Goal: Task Accomplishment & Management: Use online tool/utility

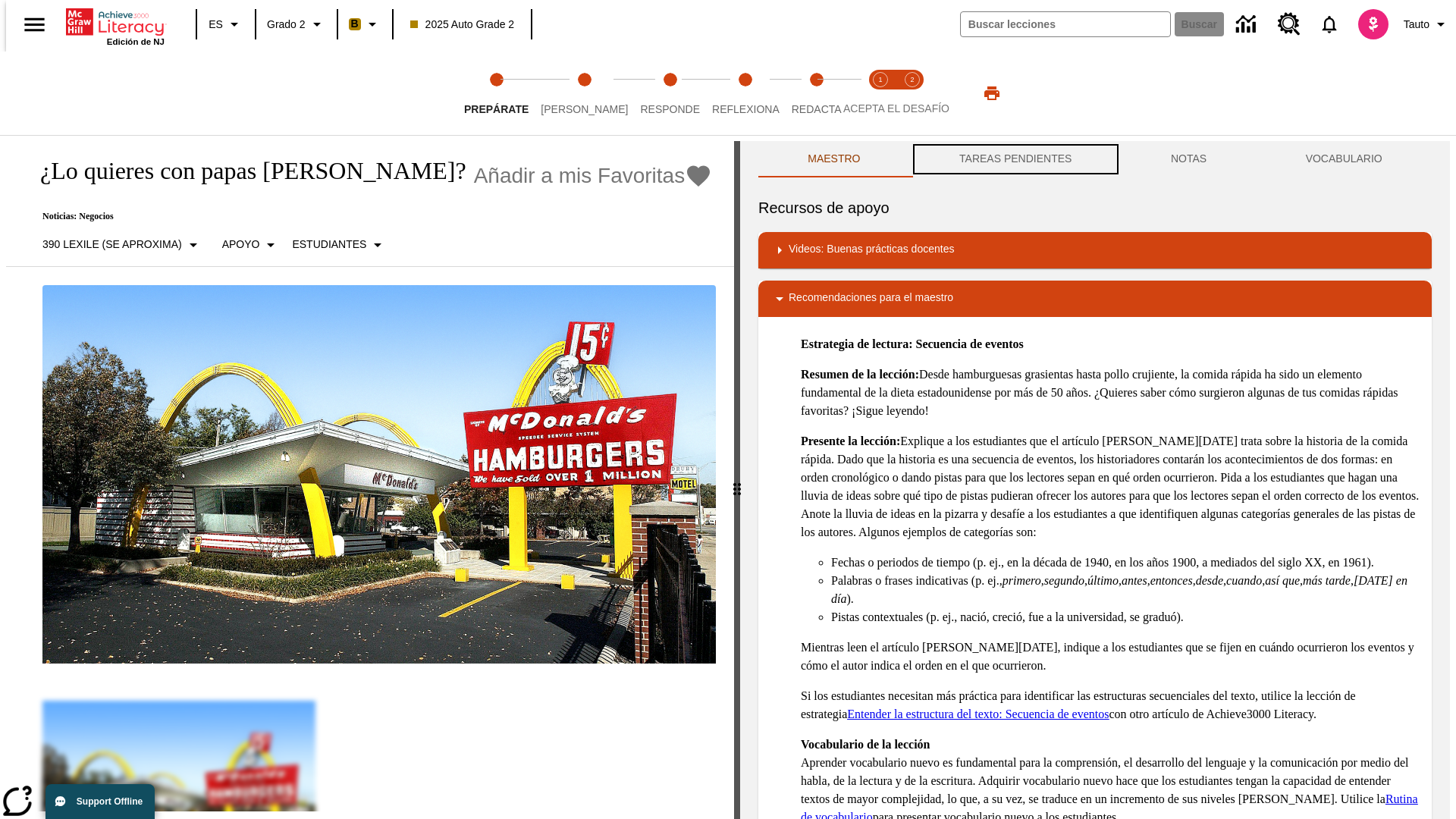
click at [1014, 159] on button "TAREAS PENDIENTES" at bounding box center [1016, 159] width 212 height 36
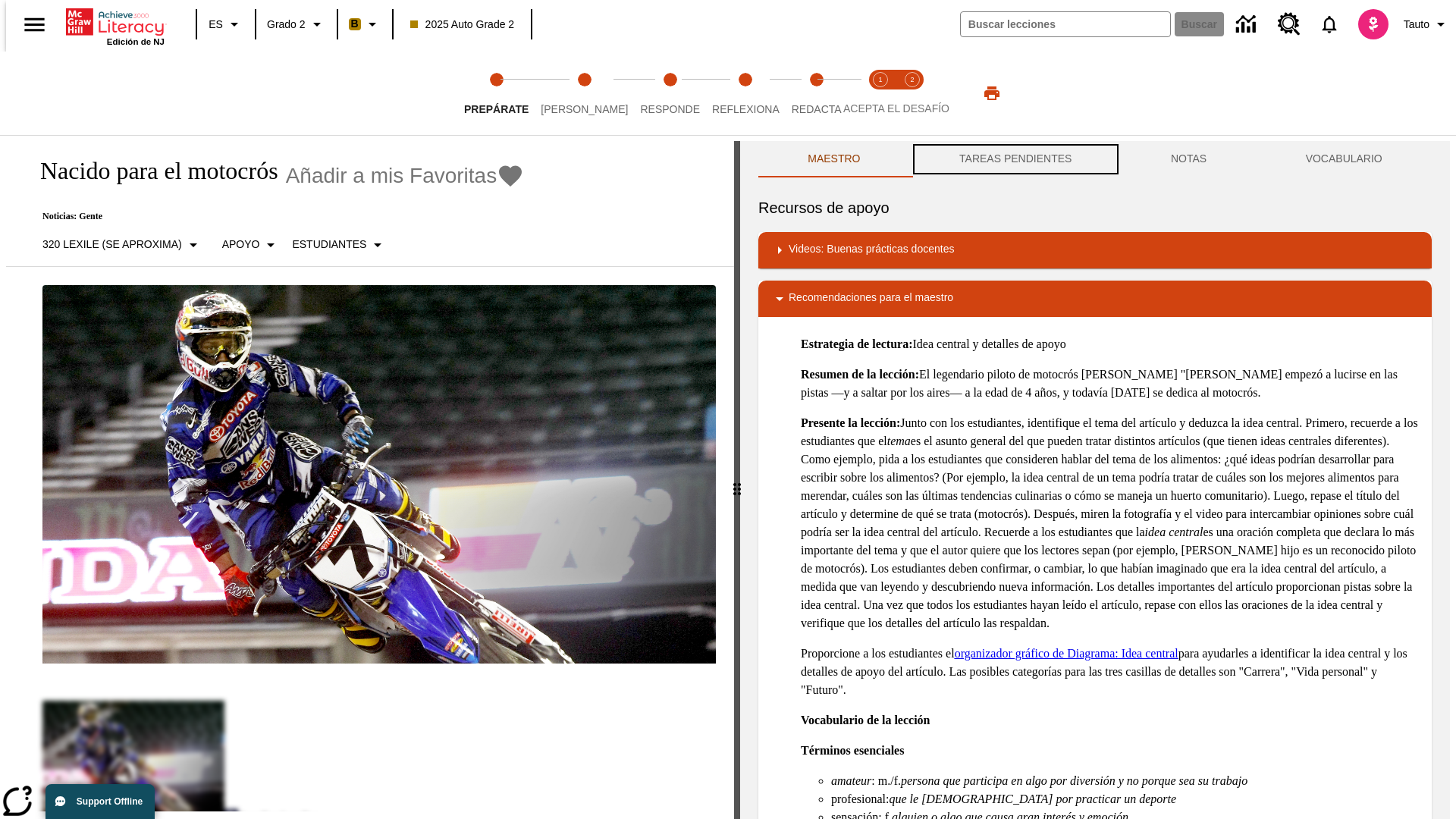
click at [1014, 159] on button "TAREAS PENDIENTES" at bounding box center [1016, 159] width 212 height 36
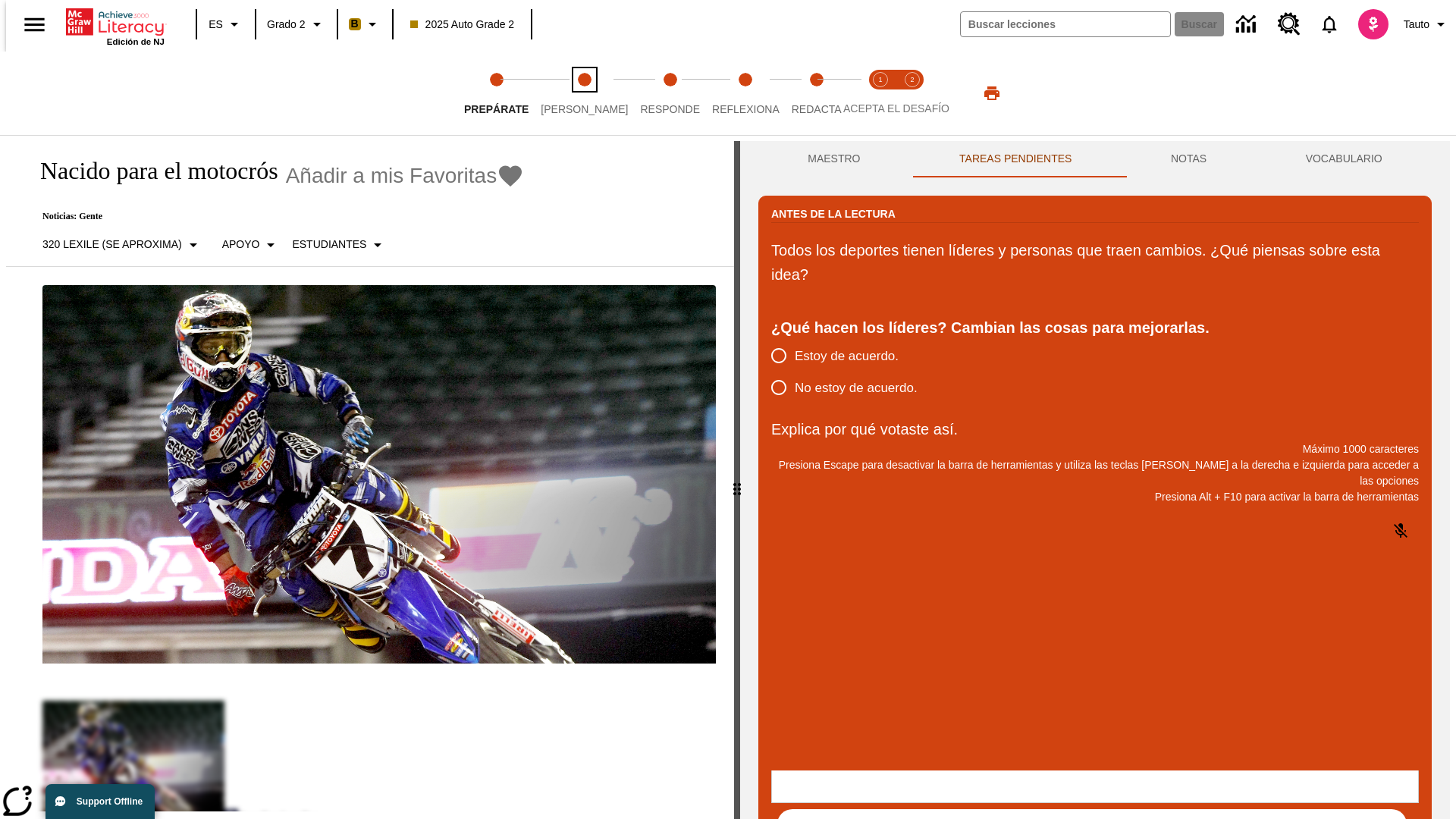
click at [571, 93] on span "[PERSON_NAME]" at bounding box center [584, 103] width 87 height 27
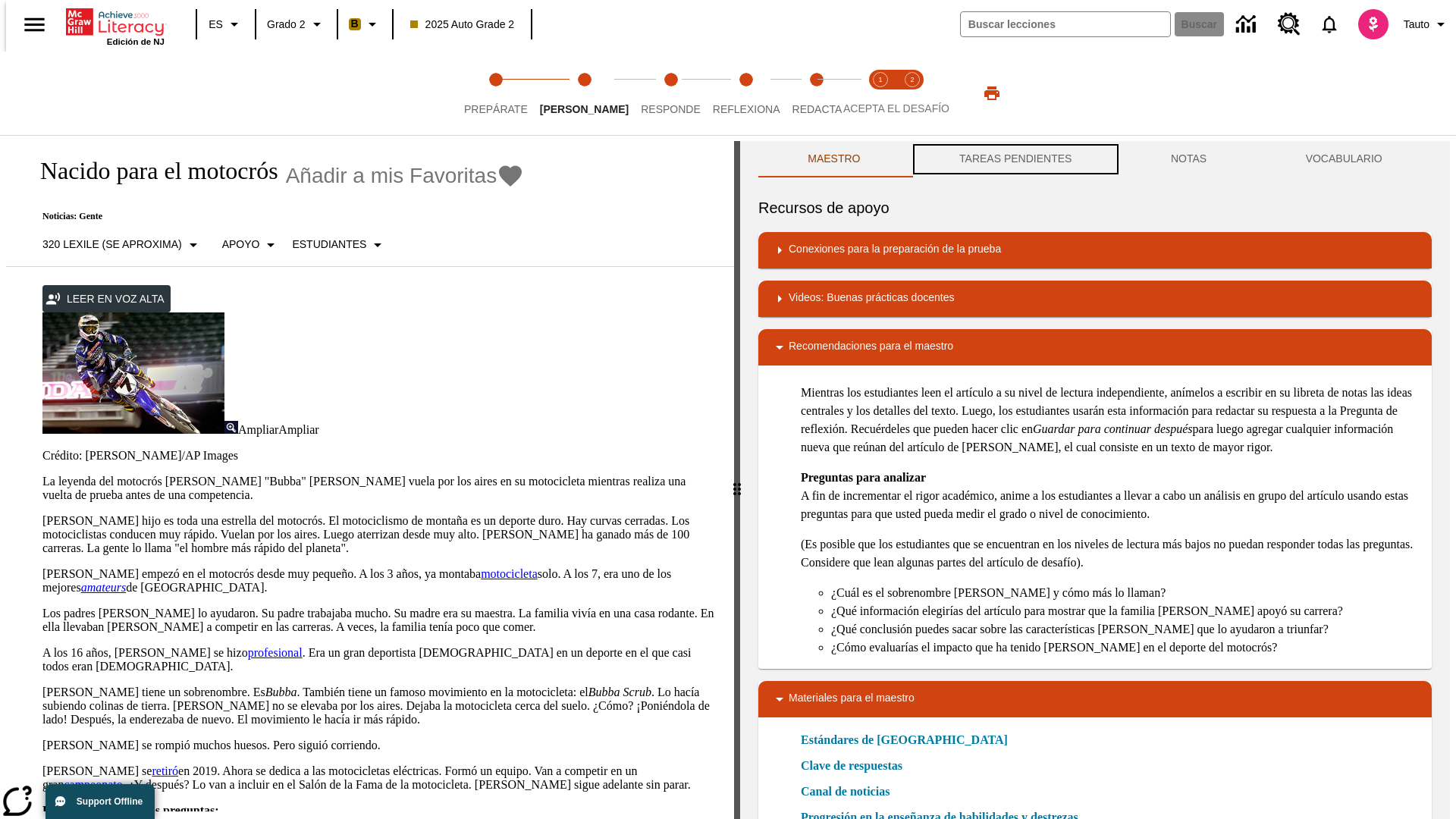
scroll to position [1, 0]
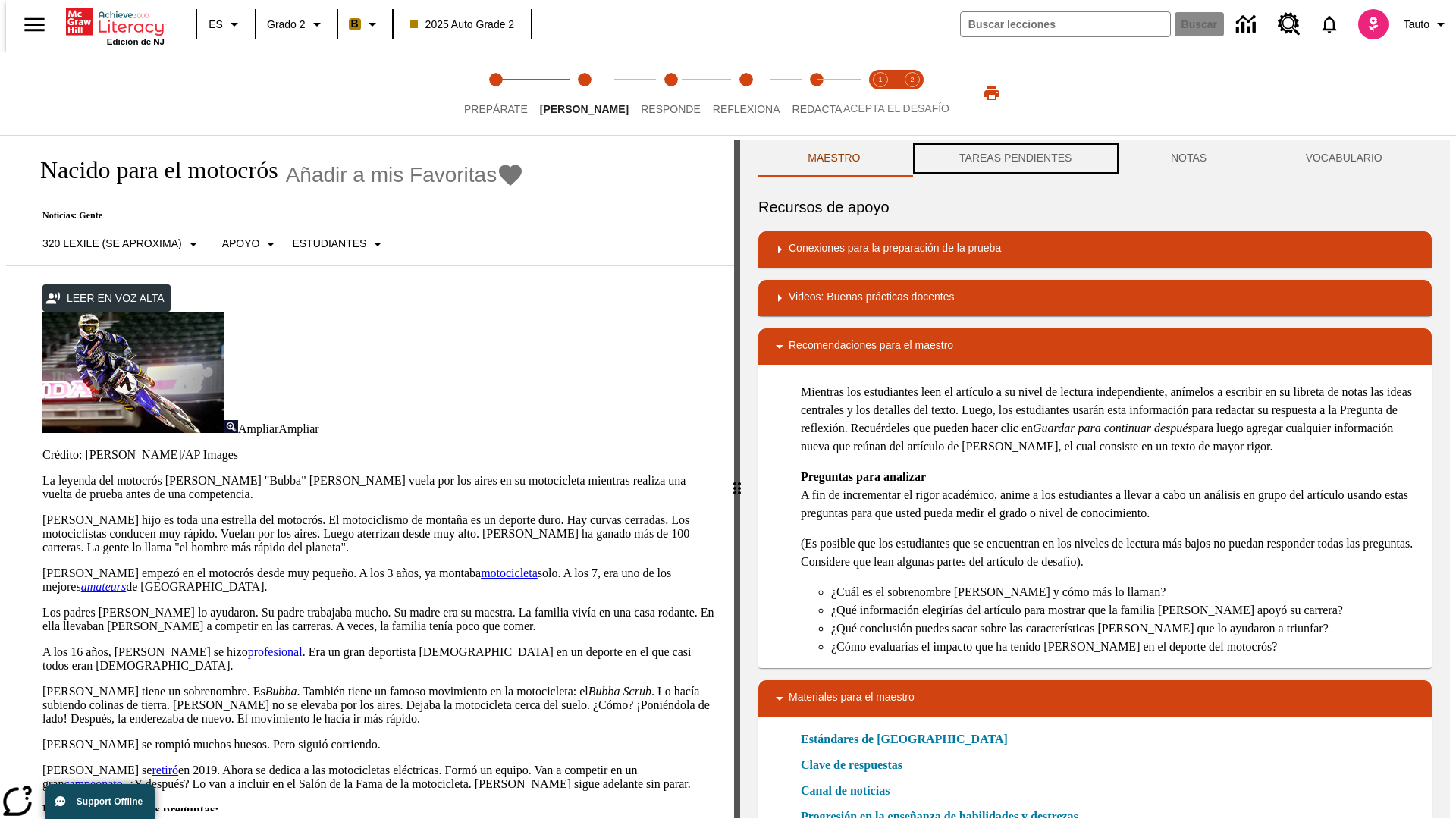
click at [1014, 159] on button "TAREAS PENDIENTES" at bounding box center [1016, 158] width 212 height 36
